Goal: Information Seeking & Learning: Learn about a topic

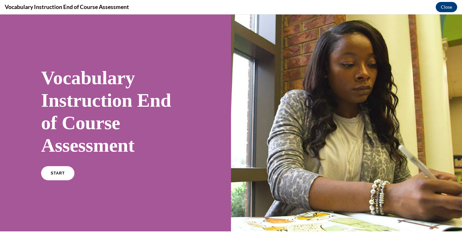
click at [67, 173] on link "START" at bounding box center [57, 173] width 33 height 14
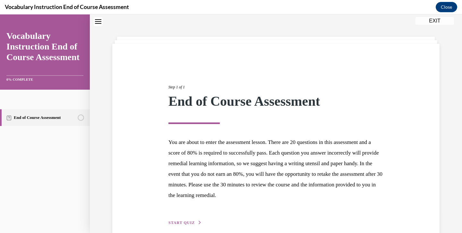
scroll to position [51, 0]
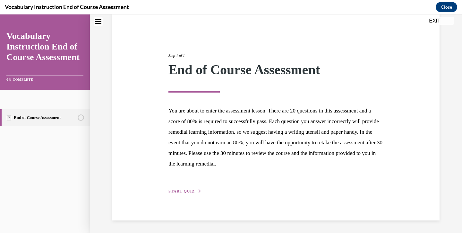
click at [182, 189] on span "START QUIZ" at bounding box center [181, 191] width 26 height 4
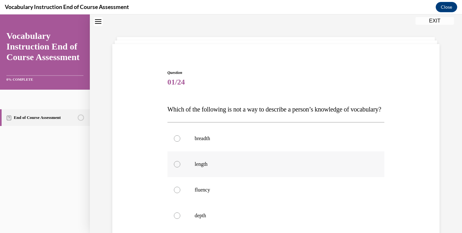
scroll to position [66, 0]
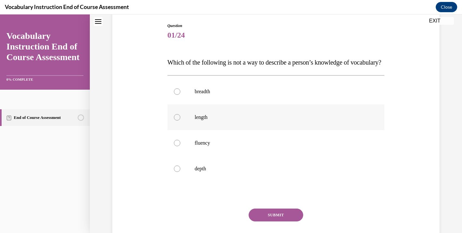
click at [202, 120] on p "length" at bounding box center [282, 117] width 174 height 6
click at [180, 120] on input "length" at bounding box center [177, 117] width 6 height 6
radio input "true"
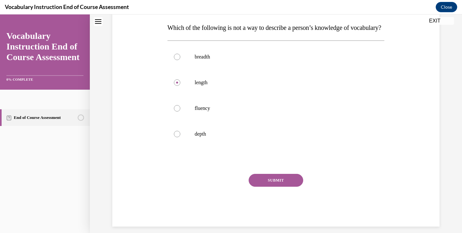
click at [280, 186] on button "SUBMIT" at bounding box center [276, 180] width 55 height 13
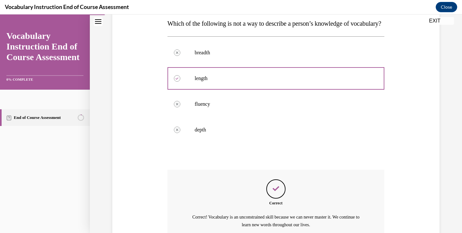
scroll to position [180, 0]
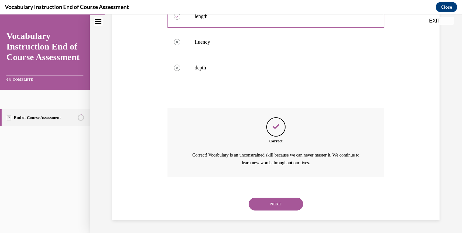
click at [275, 206] on button "NEXT" at bounding box center [276, 203] width 55 height 13
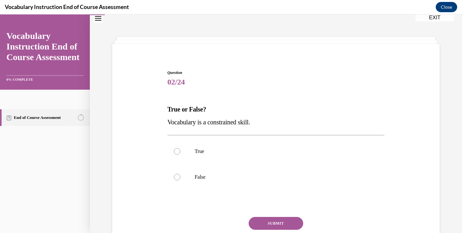
scroll to position [50, 0]
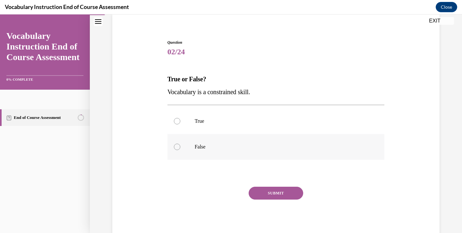
click at [205, 143] on p "False" at bounding box center [282, 146] width 174 height 6
click at [180, 143] on input "False" at bounding box center [177, 146] width 6 height 6
radio input "true"
click at [289, 192] on button "SUBMIT" at bounding box center [276, 192] width 55 height 13
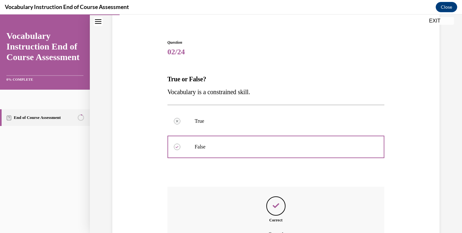
scroll to position [121, 0]
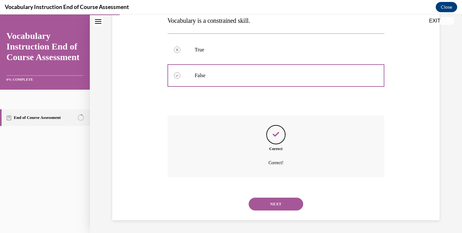
click at [271, 207] on button "NEXT" at bounding box center [276, 203] width 55 height 13
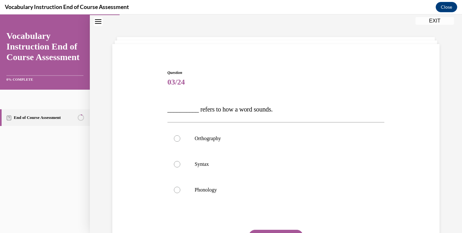
scroll to position [63, 0]
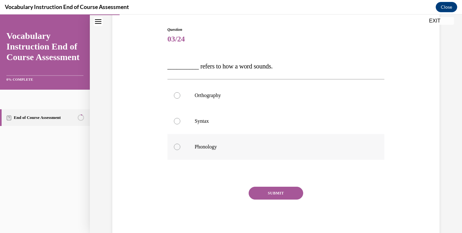
click at [207, 147] on p "Phonology" at bounding box center [282, 146] width 174 height 6
click at [180, 147] on input "Phonology" at bounding box center [177, 146] width 6 height 6
radio input "true"
click at [277, 188] on button "SUBMIT" at bounding box center [276, 192] width 55 height 13
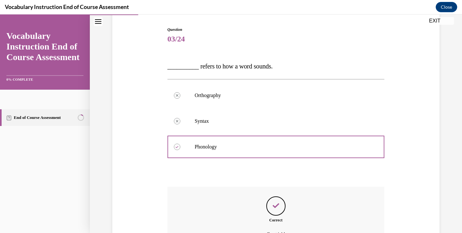
scroll to position [134, 0]
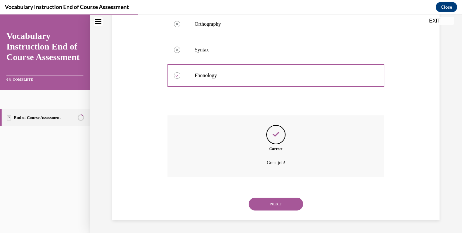
click at [278, 206] on button "NEXT" at bounding box center [276, 203] width 55 height 13
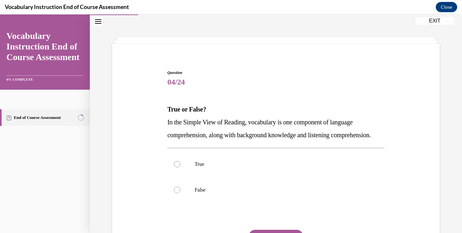
scroll to position [75, 0]
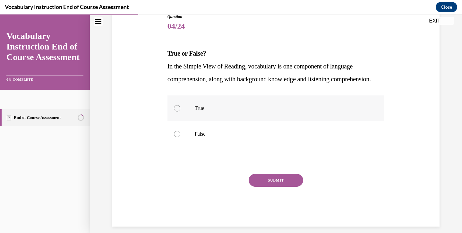
click at [226, 121] on label "True" at bounding box center [276, 108] width 217 height 26
click at [180, 111] on input "True" at bounding box center [177, 108] width 6 height 6
radio input "true"
click at [272, 186] on button "SUBMIT" at bounding box center [276, 180] width 55 height 13
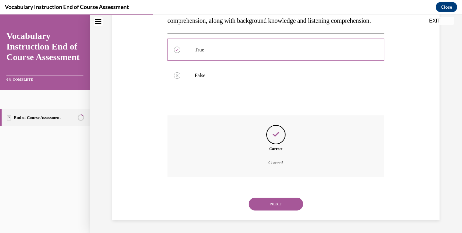
scroll to position [147, 0]
click at [275, 208] on button "NEXT" at bounding box center [276, 203] width 55 height 13
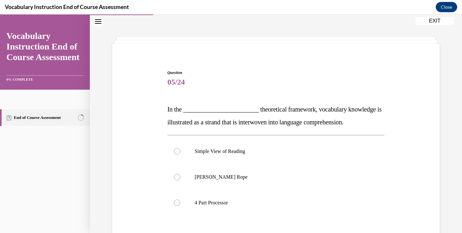
scroll to position [60, 0]
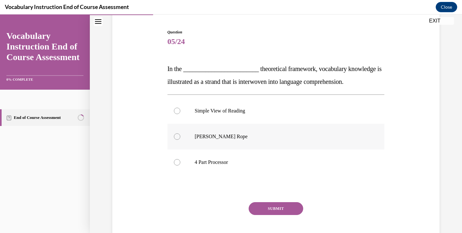
click at [226, 134] on p "[PERSON_NAME] Rope" at bounding box center [282, 136] width 174 height 6
click at [180, 134] on input "[PERSON_NAME] Rope" at bounding box center [177, 136] width 6 height 6
radio input "true"
click at [276, 203] on button "SUBMIT" at bounding box center [276, 208] width 55 height 13
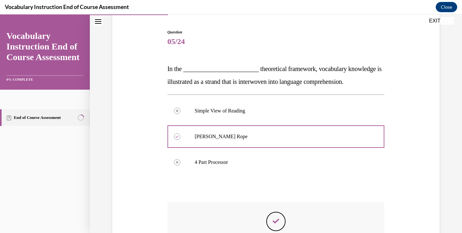
scroll to position [147, 0]
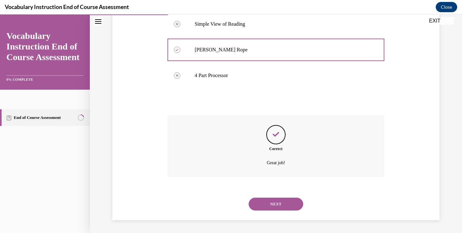
click at [280, 206] on button "NEXT" at bounding box center [276, 203] width 55 height 13
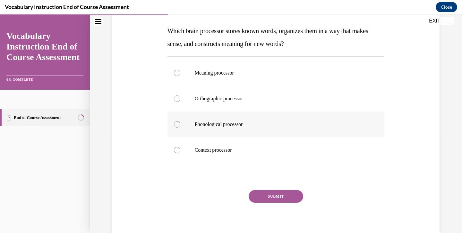
scroll to position [99, 0]
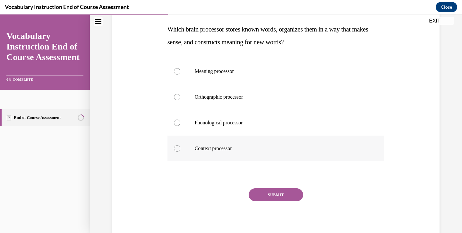
click at [226, 142] on label "Context processor" at bounding box center [276, 148] width 217 height 26
click at [180, 145] on input "Context processor" at bounding box center [177, 148] width 6 height 6
radio input "true"
click at [273, 192] on button "SUBMIT" at bounding box center [276, 194] width 55 height 13
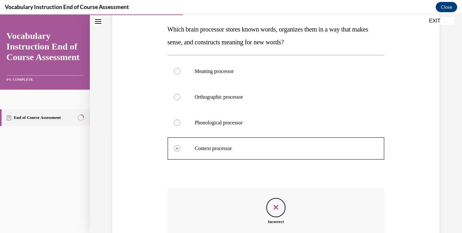
scroll to position [172, 0]
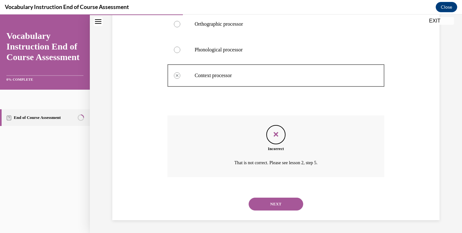
click at [279, 203] on button "NEXT" at bounding box center [276, 203] width 55 height 13
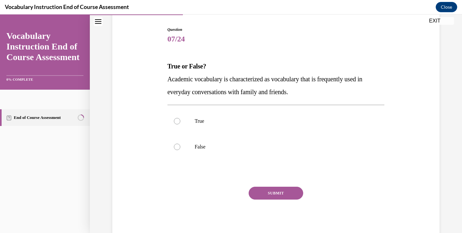
scroll to position [62, 0]
click at [209, 154] on label "False" at bounding box center [276, 147] width 217 height 26
click at [180, 150] on input "False" at bounding box center [177, 147] width 6 height 6
radio input "true"
click at [279, 188] on button "SUBMIT" at bounding box center [276, 193] width 55 height 13
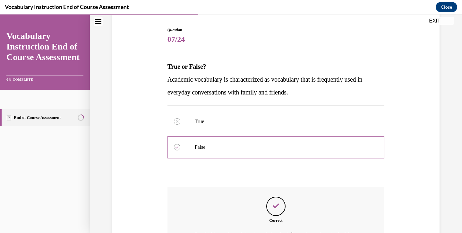
scroll to position [141, 0]
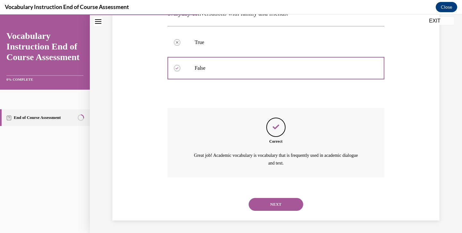
click at [272, 208] on button "NEXT" at bounding box center [276, 204] width 55 height 13
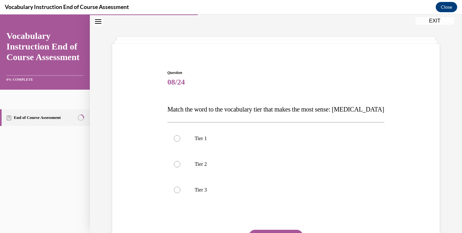
scroll to position [63, 0]
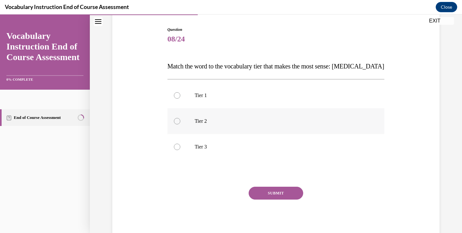
click at [225, 129] on label "Tier 2" at bounding box center [276, 121] width 217 height 26
click at [180, 124] on input "Tier 2" at bounding box center [177, 121] width 6 height 6
radio input "true"
click at [286, 191] on button "SUBMIT" at bounding box center [276, 192] width 55 height 13
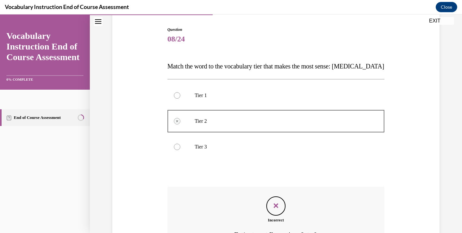
scroll to position [134, 0]
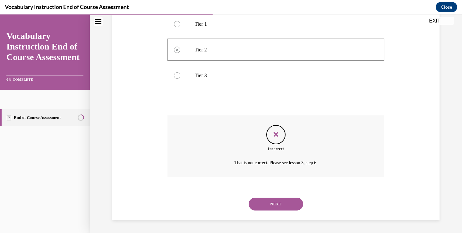
click at [285, 203] on button "NEXT" at bounding box center [276, 203] width 55 height 13
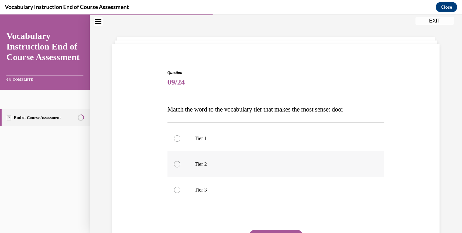
scroll to position [63, 0]
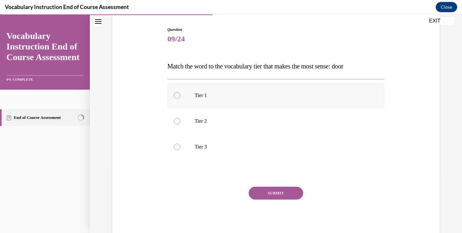
click at [202, 94] on p "Tier 1" at bounding box center [282, 95] width 174 height 6
click at [180, 94] on input "Tier 1" at bounding box center [177, 95] width 6 height 6
radio input "true"
click at [274, 191] on button "SUBMIT" at bounding box center [276, 192] width 55 height 13
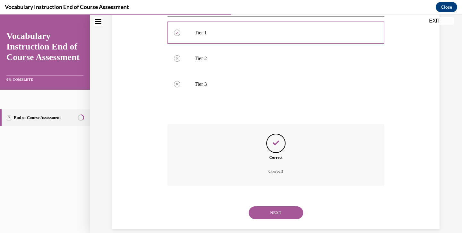
click at [287, 216] on button "NEXT" at bounding box center [276, 212] width 55 height 13
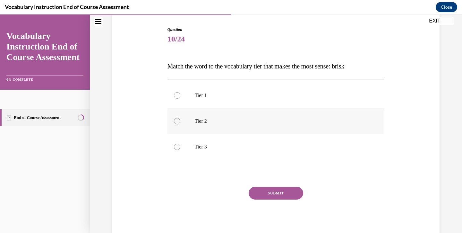
click at [206, 118] on p "Tier 2" at bounding box center [282, 121] width 174 height 6
click at [180, 118] on input "Tier 2" at bounding box center [177, 121] width 6 height 6
radio input "true"
click at [267, 188] on button "SUBMIT" at bounding box center [276, 192] width 55 height 13
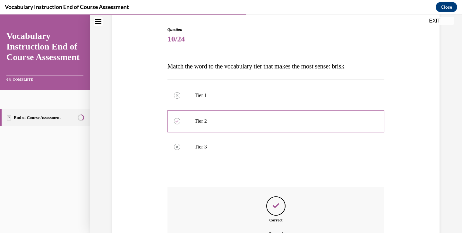
scroll to position [108, 0]
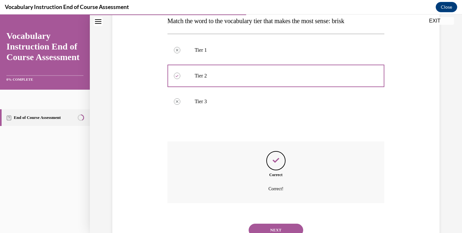
click at [277, 221] on div "NEXT" at bounding box center [276, 230] width 217 height 26
click at [278, 224] on button "NEXT" at bounding box center [276, 229] width 55 height 13
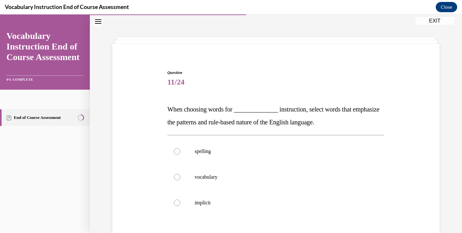
scroll to position [75, 0]
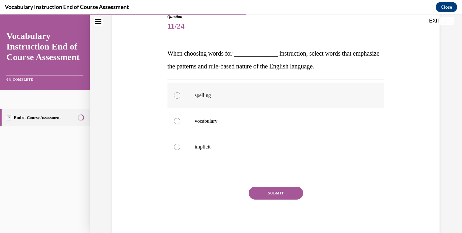
click at [221, 99] on label "spelling" at bounding box center [276, 95] width 217 height 26
click at [180, 99] on input "spelling" at bounding box center [177, 95] width 6 height 6
radio input "true"
click at [269, 196] on button "SUBMIT" at bounding box center [276, 192] width 55 height 13
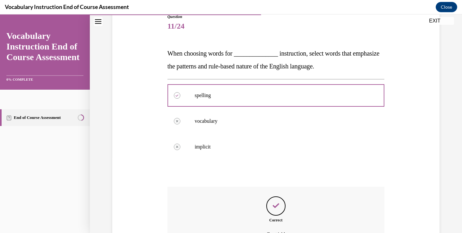
scroll to position [147, 0]
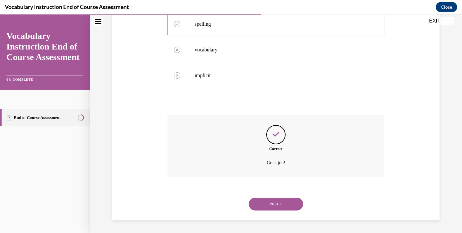
click at [268, 206] on button "NEXT" at bounding box center [276, 203] width 55 height 13
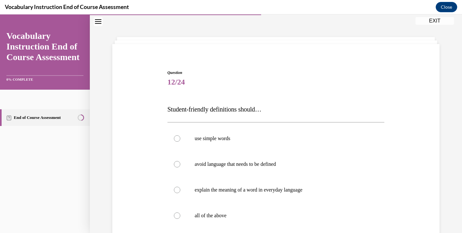
scroll to position [88, 0]
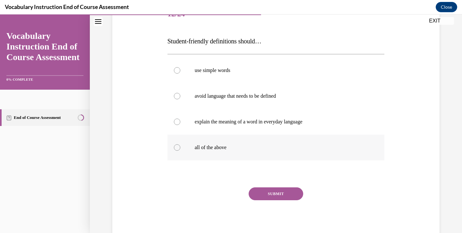
click at [216, 145] on p "all of the above" at bounding box center [282, 147] width 174 height 6
click at [180, 145] on input "all of the above" at bounding box center [177, 147] width 6 height 6
radio input "true"
click at [268, 192] on button "SUBMIT" at bounding box center [276, 193] width 55 height 13
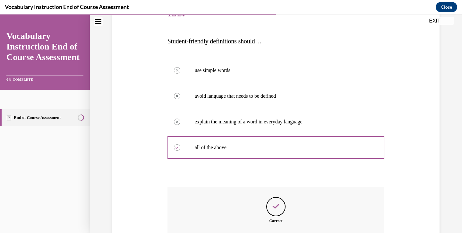
scroll to position [159, 0]
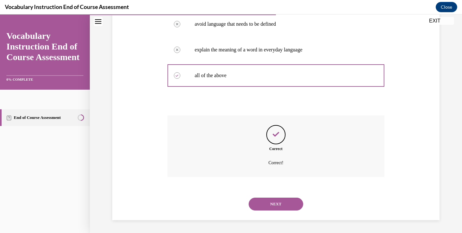
click at [273, 210] on button "NEXT" at bounding box center [276, 203] width 55 height 13
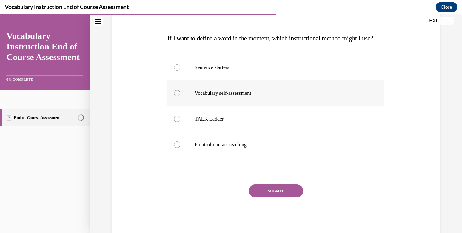
scroll to position [101, 0]
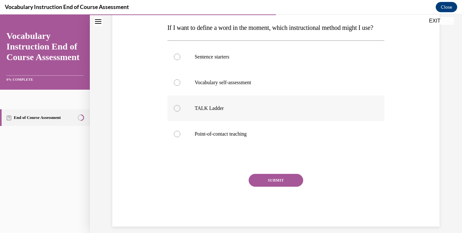
click at [221, 111] on p "TALK Ladder" at bounding box center [282, 108] width 174 height 6
click at [180, 111] on input "TALK Ladder" at bounding box center [177, 108] width 6 height 6
radio input "true"
click at [284, 186] on button "SUBMIT" at bounding box center [276, 180] width 55 height 13
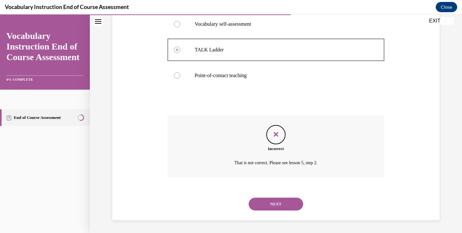
click at [283, 208] on button "NEXT" at bounding box center [276, 203] width 55 height 13
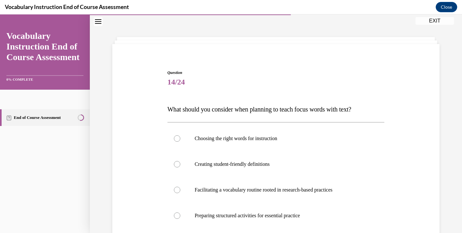
scroll to position [93, 0]
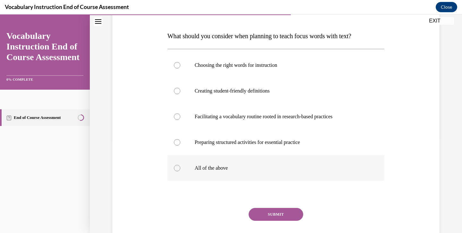
click at [342, 170] on p "All of the above" at bounding box center [282, 168] width 174 height 6
click at [180, 170] on input "All of the above" at bounding box center [177, 168] width 6 height 6
radio input "true"
click at [280, 212] on button "SUBMIT" at bounding box center [276, 214] width 55 height 13
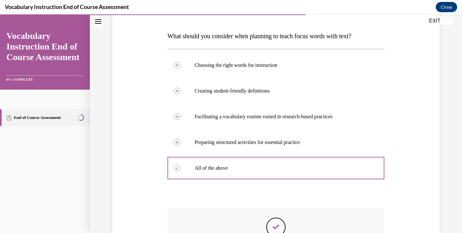
scroll to position [185, 0]
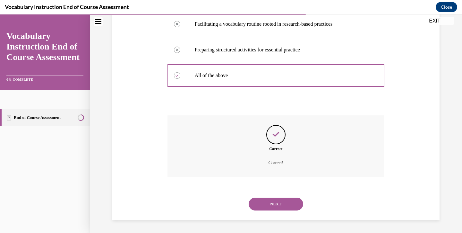
click at [280, 212] on div "NEXT" at bounding box center [276, 204] width 217 height 26
click at [280, 204] on button "NEXT" at bounding box center [276, 203] width 55 height 13
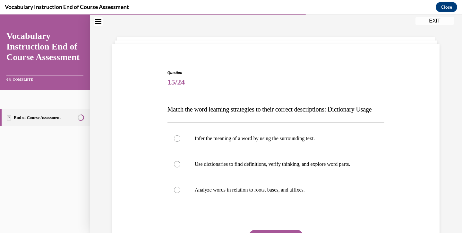
scroll to position [75, 0]
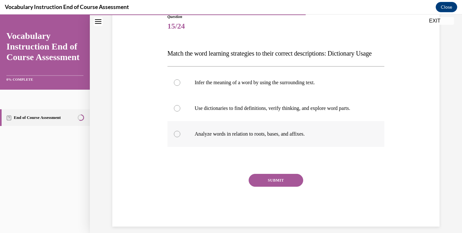
click at [228, 137] on p "Analyze words in relation to roots, bases, and affixes." at bounding box center [282, 134] width 174 height 6
click at [180, 137] on input "Analyze words in relation to roots, bases, and affixes." at bounding box center [177, 134] width 6 height 6
radio input "true"
drag, startPoint x: 268, startPoint y: 76, endPoint x: 263, endPoint y: 102, distance: 26.4
click at [283, 121] on label "Use dictionaries to find definitions, verify thinking, and explore word parts." at bounding box center [276, 108] width 217 height 26
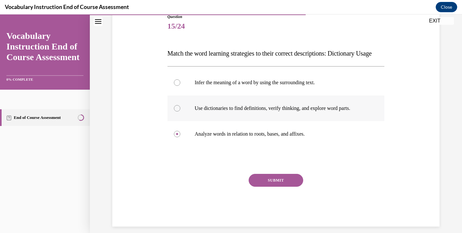
click at [180, 111] on input "Use dictionaries to find definitions, verify thinking, and explore word parts." at bounding box center [177, 108] width 6 height 6
radio input "true"
click at [272, 186] on button "SUBMIT" at bounding box center [276, 180] width 55 height 13
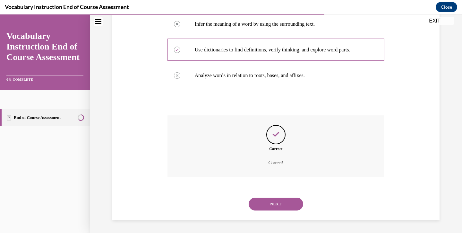
scroll to position [147, 0]
click at [274, 213] on div "NEXT" at bounding box center [276, 204] width 217 height 26
click at [274, 204] on button "NEXT" at bounding box center [276, 203] width 55 height 13
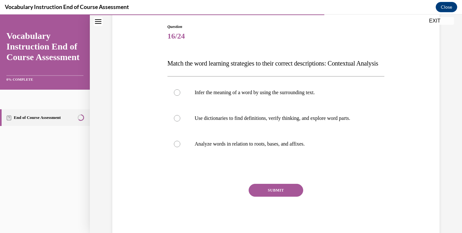
scroll to position [74, 0]
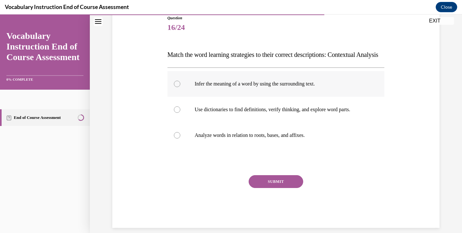
click at [245, 97] on label "Infer the meaning of a word by using the surrounding text." at bounding box center [276, 84] width 217 height 26
click at [180, 87] on input "Infer the meaning of a word by using the surrounding text." at bounding box center [177, 84] width 6 height 6
radio input "true"
click at [279, 188] on button "SUBMIT" at bounding box center [276, 181] width 55 height 13
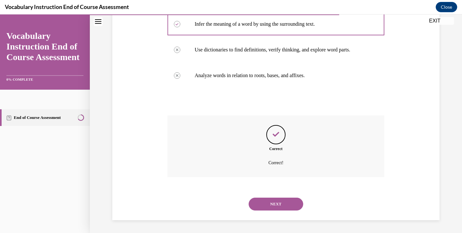
scroll to position [146, 0]
click at [273, 208] on button "NEXT" at bounding box center [276, 203] width 55 height 13
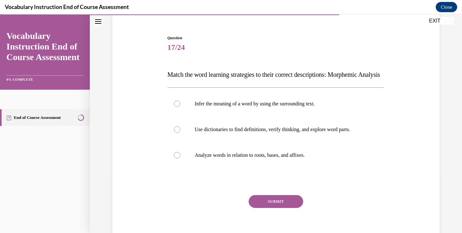
scroll to position [65, 0]
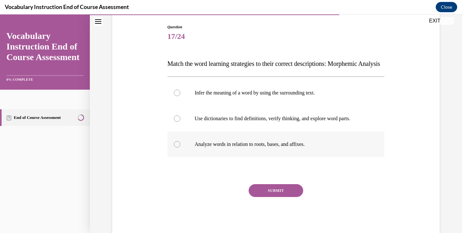
click at [229, 147] on p "Analyze words in relation to roots, bases, and affixes." at bounding box center [282, 144] width 174 height 6
click at [180, 147] on input "Analyze words in relation to roots, bases, and affixes." at bounding box center [177, 144] width 6 height 6
radio input "true"
click at [276, 197] on button "SUBMIT" at bounding box center [276, 190] width 55 height 13
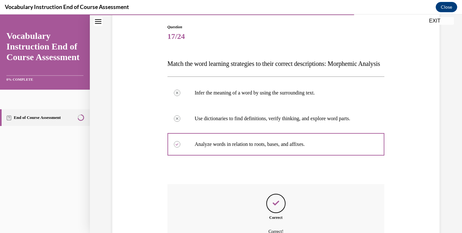
scroll to position [147, 0]
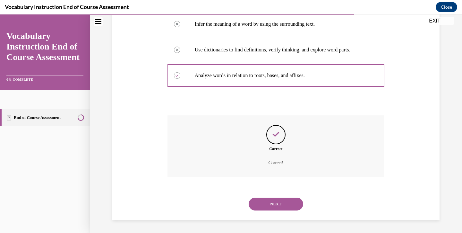
click at [280, 207] on button "NEXT" at bounding box center [276, 203] width 55 height 13
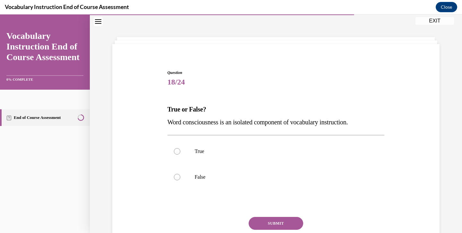
scroll to position [50, 0]
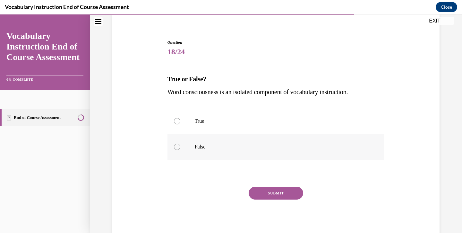
click at [191, 145] on label "False" at bounding box center [276, 147] width 217 height 26
click at [180, 145] on input "False" at bounding box center [177, 146] width 6 height 6
radio input "true"
click at [270, 192] on button "SUBMIT" at bounding box center [276, 192] width 55 height 13
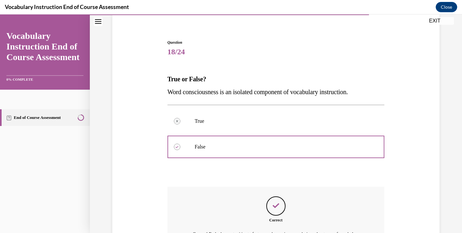
scroll to position [128, 0]
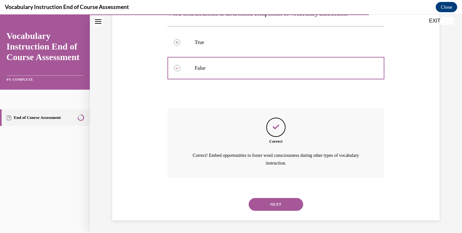
click at [272, 206] on button "NEXT" at bounding box center [276, 204] width 55 height 13
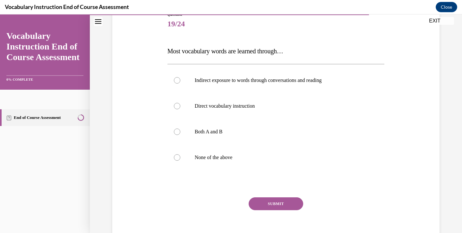
scroll to position [78, 0]
click at [214, 134] on p "Both A and B" at bounding box center [282, 131] width 174 height 6
click at [180, 134] on input "Both A and B" at bounding box center [177, 131] width 6 height 6
radio input "true"
click at [260, 204] on button "SUBMIT" at bounding box center [276, 202] width 55 height 13
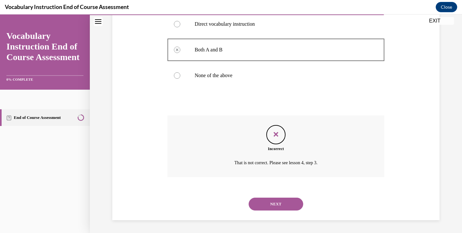
click at [277, 209] on button "NEXT" at bounding box center [276, 203] width 55 height 13
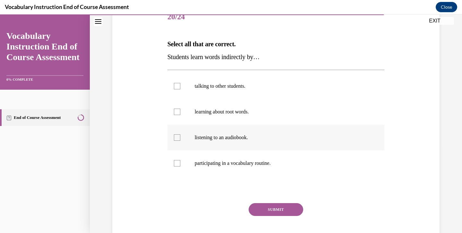
scroll to position [101, 0]
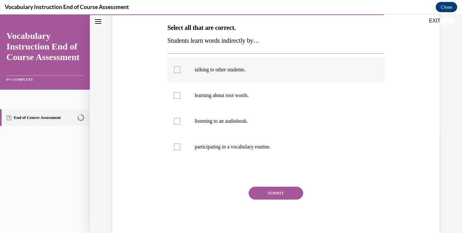
click at [174, 73] on div at bounding box center [177, 69] width 6 height 6
click at [174, 73] on input "talking to other students." at bounding box center [177, 69] width 6 height 6
checkbox input "true"
click at [174, 91] on label "learning about root words." at bounding box center [276, 95] width 217 height 26
click at [174, 92] on input "learning about root words." at bounding box center [177, 95] width 6 height 6
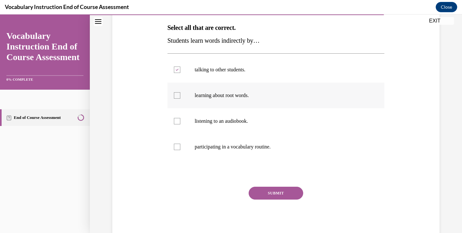
checkbox input "true"
click at [175, 115] on label "listening to an audiobook." at bounding box center [276, 121] width 217 height 26
click at [175, 118] on input "listening to an audiobook." at bounding box center [177, 121] width 6 height 6
checkbox input "true"
click at [176, 147] on div at bounding box center [177, 146] width 6 height 6
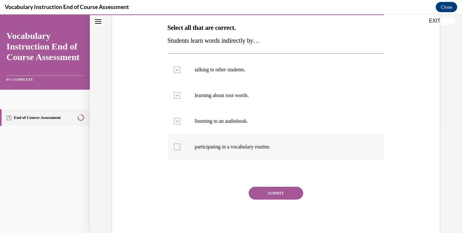
click at [176, 147] on input "participating in a vocabulary routine." at bounding box center [177, 146] width 6 height 6
checkbox input "true"
click at [300, 188] on div "SUBMIT" at bounding box center [276, 202] width 217 height 32
click at [281, 195] on button "SUBMIT" at bounding box center [276, 192] width 55 height 13
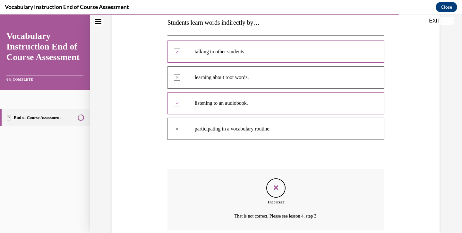
scroll to position [138, 0]
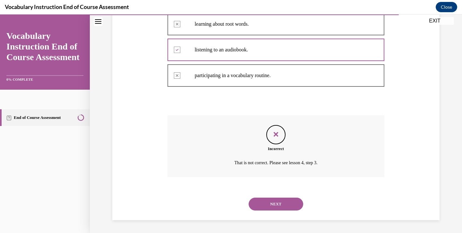
click at [285, 204] on button "NEXT" at bounding box center [276, 203] width 55 height 13
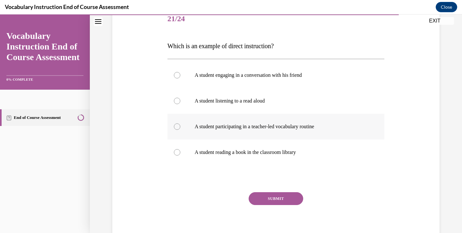
scroll to position [84, 0]
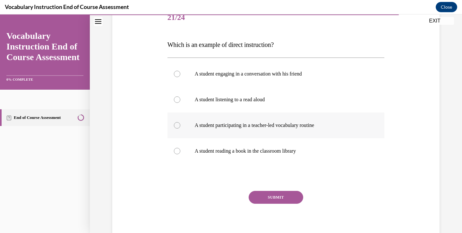
click at [239, 129] on label "A student participating in a teacher-led vocabulary routine" at bounding box center [276, 125] width 217 height 26
click at [180, 128] on input "A student participating in a teacher-led vocabulary routine" at bounding box center [177, 125] width 6 height 6
radio input "true"
click at [275, 195] on button "SUBMIT" at bounding box center [276, 197] width 55 height 13
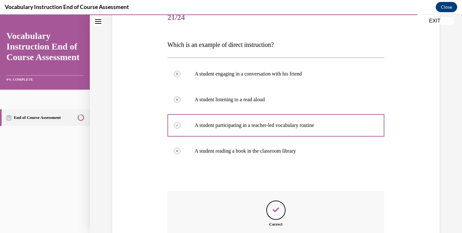
scroll to position [159, 0]
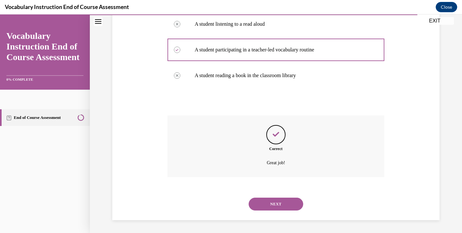
click at [270, 203] on button "NEXT" at bounding box center [276, 203] width 55 height 13
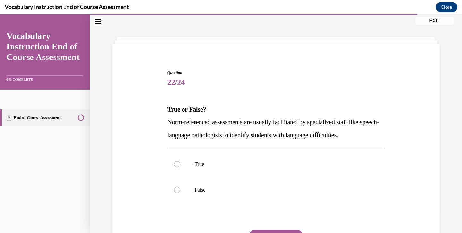
scroll to position [57, 0]
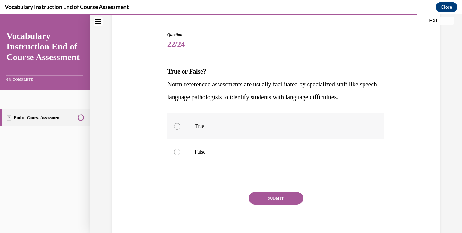
click at [210, 128] on p "True" at bounding box center [282, 126] width 174 height 6
click at [180, 128] on input "True" at bounding box center [177, 126] width 6 height 6
radio input "true"
click at [283, 198] on button "SUBMIT" at bounding box center [276, 198] width 55 height 13
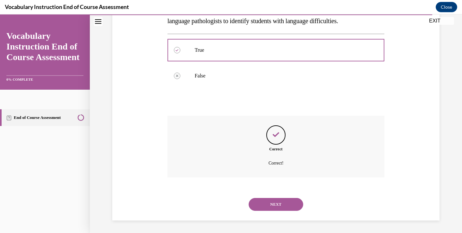
click at [282, 202] on button "NEXT" at bounding box center [276, 204] width 55 height 13
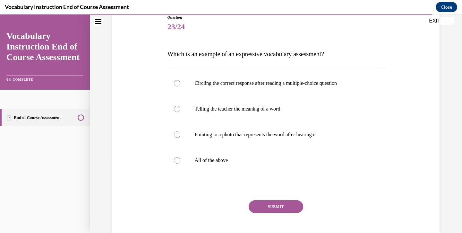
scroll to position [81, 0]
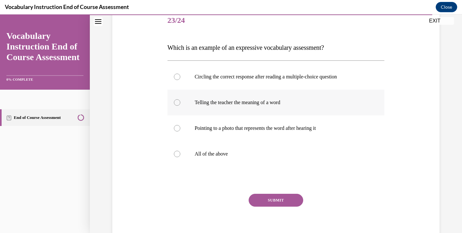
click at [220, 102] on p "Telling the teacher the meaning of a word" at bounding box center [282, 102] width 174 height 6
click at [180, 102] on input "Telling the teacher the meaning of a word" at bounding box center [177, 102] width 6 height 6
radio input "true"
click at [270, 201] on button "SUBMIT" at bounding box center [276, 200] width 55 height 13
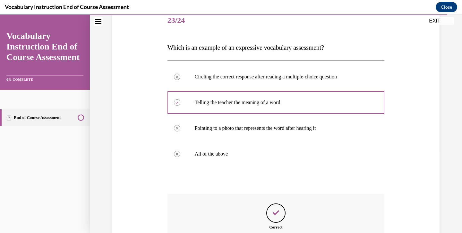
scroll to position [159, 0]
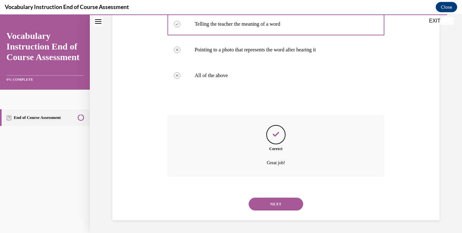
click at [276, 206] on button "NEXT" at bounding box center [276, 203] width 55 height 13
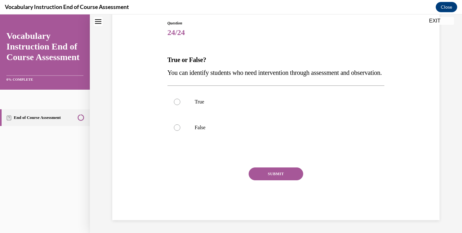
scroll to position [20, 0]
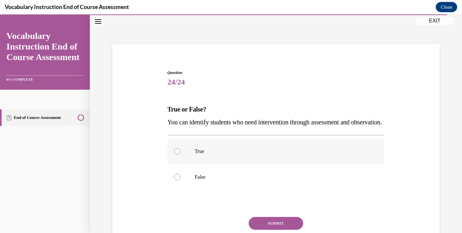
click at [220, 160] on label "True" at bounding box center [276, 151] width 217 height 26
click at [180, 154] on input "True" at bounding box center [177, 151] width 6 height 6
radio input "true"
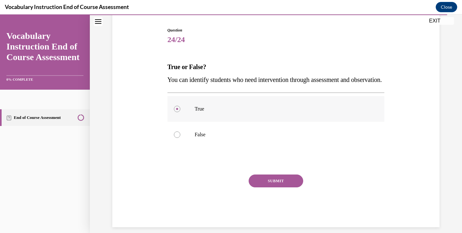
scroll to position [63, 0]
click at [274, 186] on button "SUBMIT" at bounding box center [276, 180] width 55 height 13
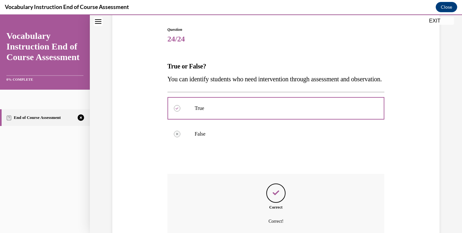
scroll to position [134, 0]
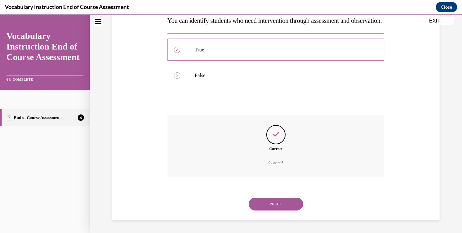
click at [277, 208] on button "NEXT" at bounding box center [276, 203] width 55 height 13
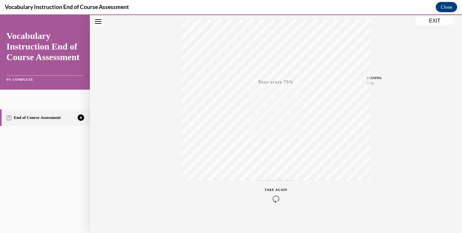
scroll to position [111, 0]
